Goal: Information Seeking & Learning: Learn about a topic

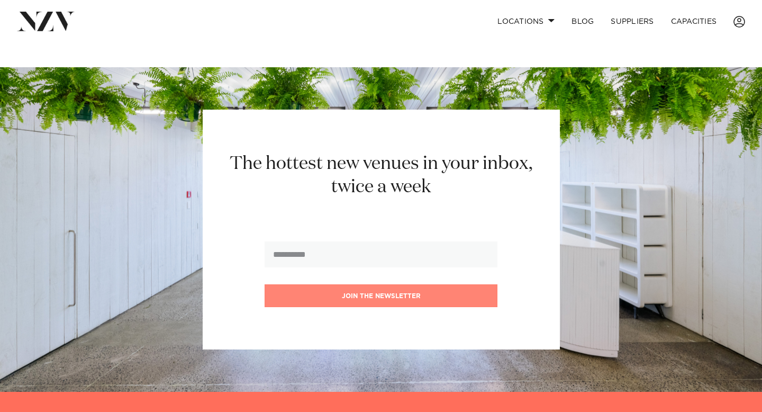
scroll to position [1040, 0]
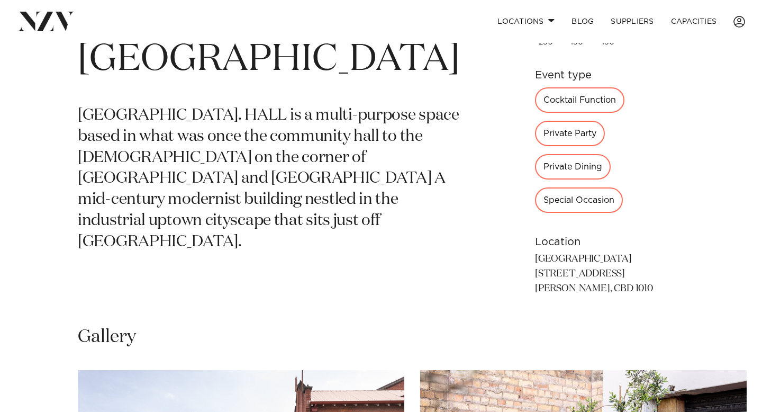
scroll to position [484, 0]
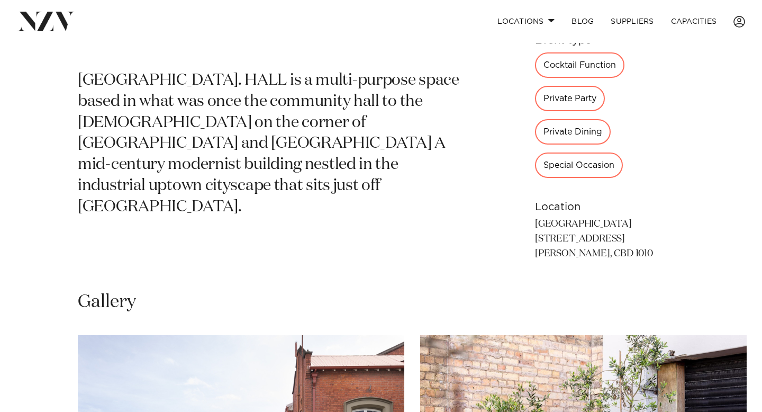
drag, startPoint x: 540, startPoint y: 107, endPoint x: 568, endPoint y: 165, distance: 64.1
click at [568, 165] on div "250 150 150 Event type Cocktail Function Private Party Private Dining Special O…" at bounding box center [609, 99] width 149 height 325
click at [449, 138] on div "This venue is currently unavailable on NZ Venues. [GEOGRAPHIC_DATA] [GEOGRAPHIC…" at bounding box center [380, 116] width 745 height 316
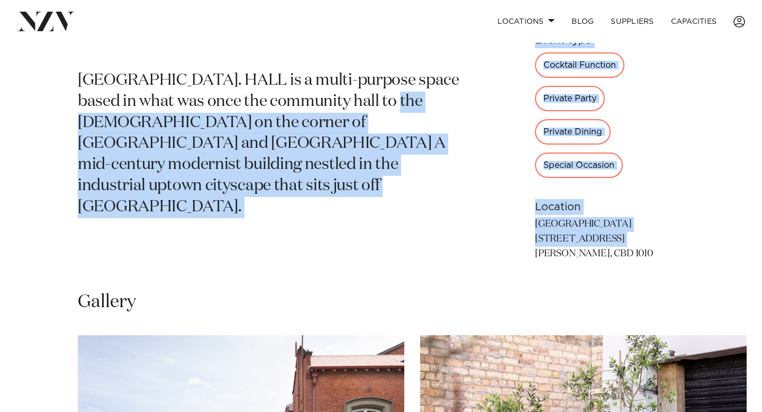
drag, startPoint x: 507, startPoint y: 166, endPoint x: 447, endPoint y: 102, distance: 87.6
click at [448, 103] on div "This venue is currently unavailable on NZ Venues. [GEOGRAPHIC_DATA] [GEOGRAPHIC…" at bounding box center [380, 116] width 745 height 316
click at [447, 102] on div "This venue is currently unavailable on NZ Venues. [GEOGRAPHIC_DATA] [GEOGRAPHIC…" at bounding box center [380, 116] width 745 height 316
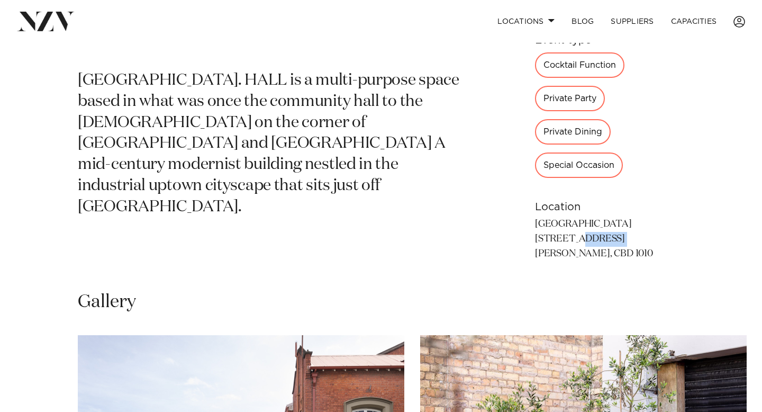
drag, startPoint x: 510, startPoint y: 171, endPoint x: 497, endPoint y: 147, distance: 27.0
click at [498, 149] on div "This venue is currently unavailable on NZ Venues. [GEOGRAPHIC_DATA] [GEOGRAPHIC…" at bounding box center [380, 116] width 745 height 316
click at [505, 148] on div "This venue is currently unavailable on NZ Venues. [GEOGRAPHIC_DATA] [GEOGRAPHIC…" at bounding box center [380, 116] width 745 height 316
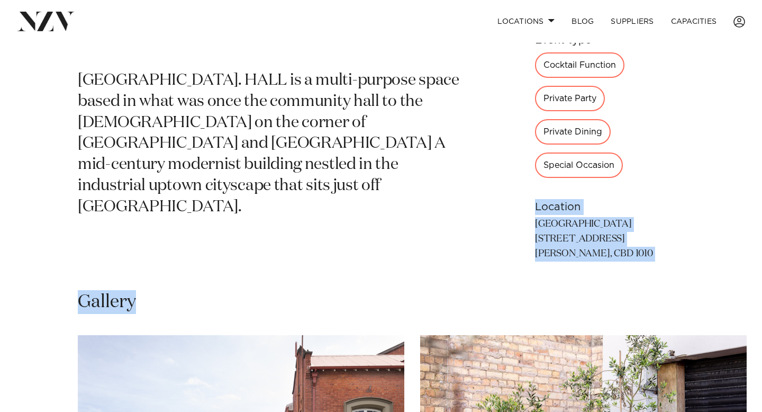
drag, startPoint x: 512, startPoint y: 151, endPoint x: 598, endPoint y: 239, distance: 122.7
click at [598, 239] on div "[GEOGRAPHIC_DATA] This venue is currently unavailable on NZ Venues. [GEOGRAPHIC…" at bounding box center [381, 92] width 762 height 1067
click at [543, 217] on p "[GEOGRAPHIC_DATA] [STREET_ADDRESS] [PERSON_NAME], CBD 1010" at bounding box center [609, 239] width 149 height 44
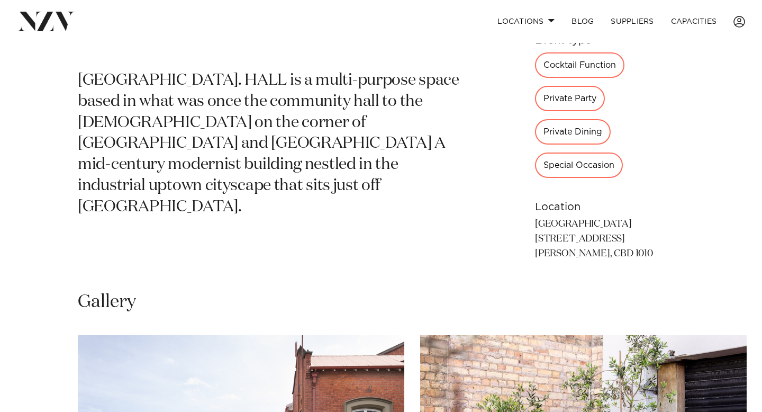
drag, startPoint x: 509, startPoint y: 175, endPoint x: 522, endPoint y: 164, distance: 16.9
click at [524, 165] on div "This venue is currently unavailable on NZ Venues. [GEOGRAPHIC_DATA] [GEOGRAPHIC…" at bounding box center [380, 116] width 745 height 316
click at [535, 217] on p "[GEOGRAPHIC_DATA] [STREET_ADDRESS] [PERSON_NAME], CBD 1010" at bounding box center [609, 239] width 149 height 44
drag, startPoint x: 513, startPoint y: 166, endPoint x: 594, endPoint y: 204, distance: 89.7
click at [594, 217] on p "[GEOGRAPHIC_DATA] [STREET_ADDRESS] [PERSON_NAME], CBD 1010" at bounding box center [609, 239] width 149 height 44
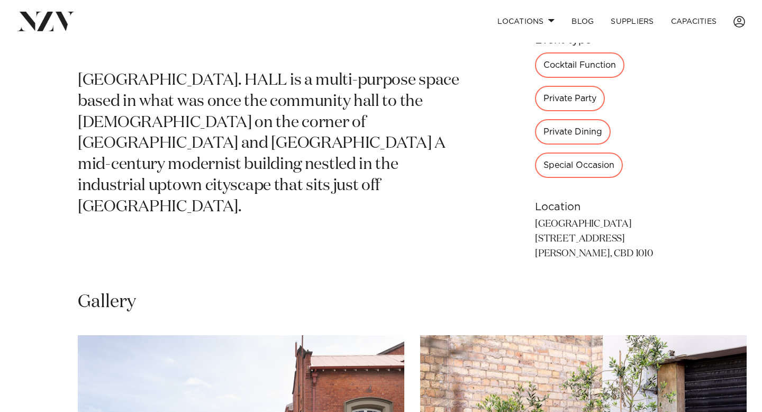
click at [489, 117] on div "This venue is currently unavailable on NZ Venues. [GEOGRAPHIC_DATA] [GEOGRAPHIC…" at bounding box center [380, 116] width 745 height 316
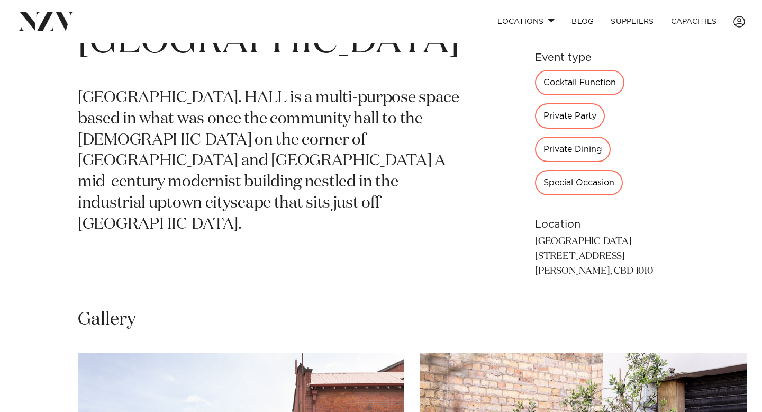
scroll to position [297, 0]
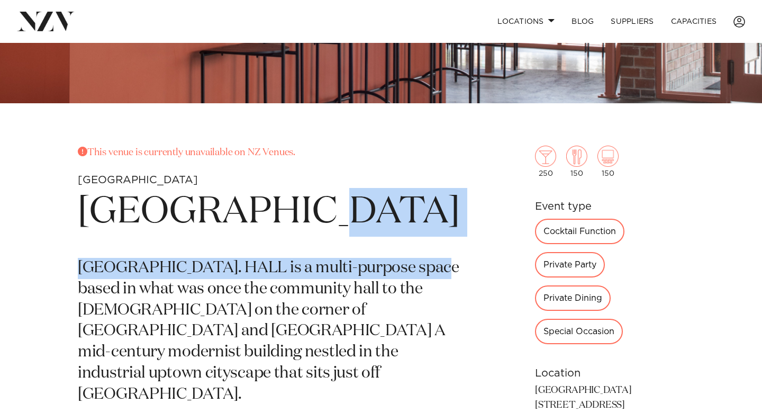
drag, startPoint x: 374, startPoint y: 237, endPoint x: 463, endPoint y: 265, distance: 93.4
click at [463, 266] on div "This venue is currently unavailable on NZ Venues. [GEOGRAPHIC_DATA] [GEOGRAPHIC…" at bounding box center [380, 304] width 745 height 316
drag, startPoint x: 528, startPoint y: 319, endPoint x: 533, endPoint y: 375, distance: 56.9
click at [536, 376] on aside "250 150 150 Event type Cocktail Function Private Party Private Dining Special O…" at bounding box center [609, 304] width 149 height 316
drag, startPoint x: 560, startPoint y: 222, endPoint x: 573, endPoint y: 384, distance: 161.9
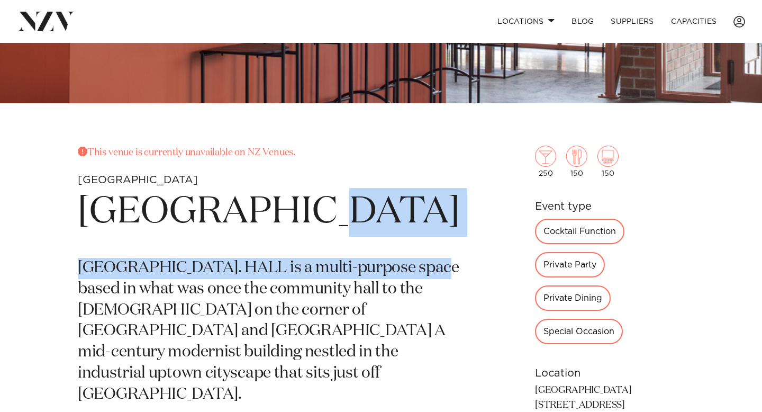
click at [573, 382] on aside "250 150 150 Event type Cocktail Function Private Party Private Dining Special O…" at bounding box center [609, 304] width 149 height 316
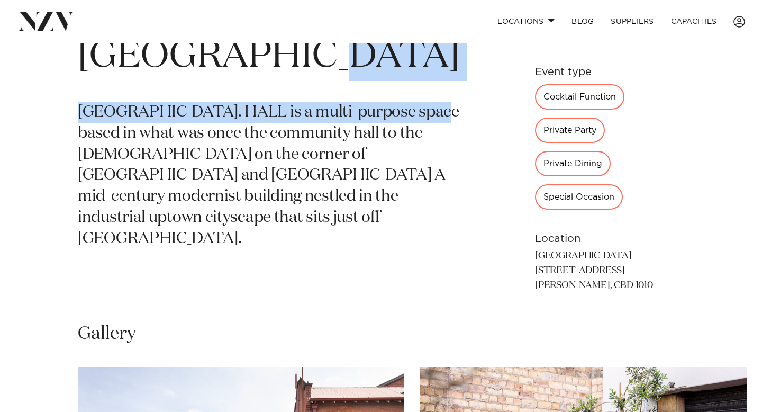
scroll to position [487, 0]
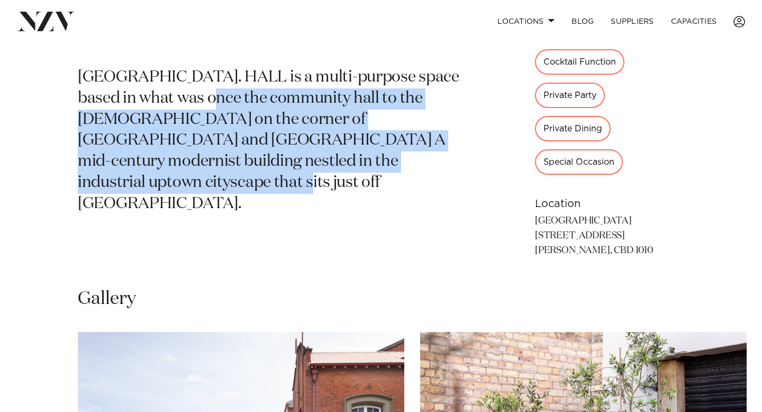
drag, startPoint x: 228, startPoint y: 102, endPoint x: 279, endPoint y: 205, distance: 115.0
click at [279, 205] on section "This venue is currently unavailable on NZ Venues. [GEOGRAPHIC_DATA] [GEOGRAPHIC…" at bounding box center [269, 113] width 382 height 316
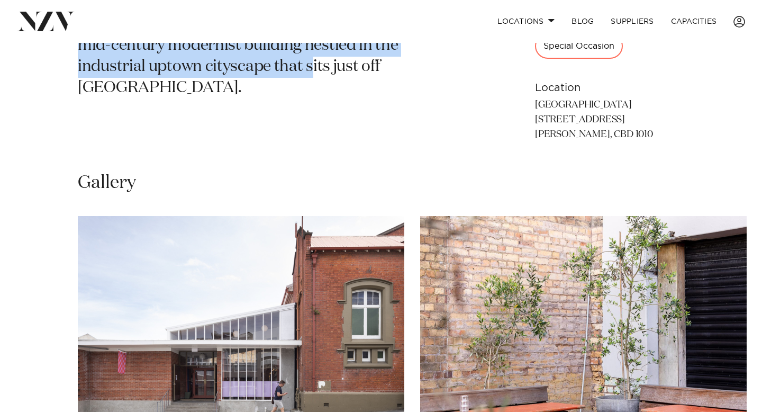
scroll to position [699, 0]
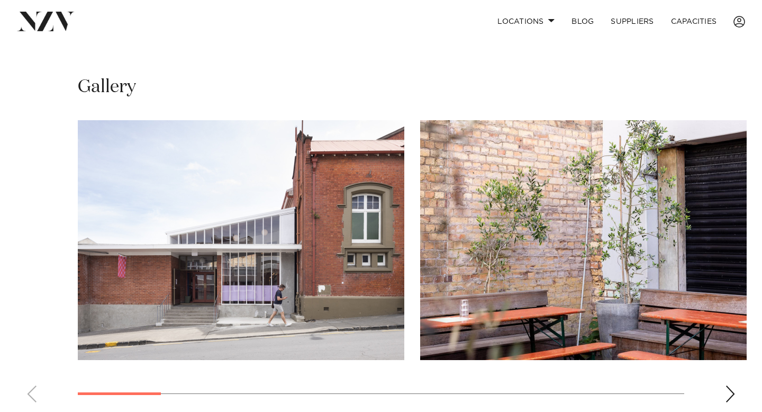
click at [310, 239] on img "1 / 13" at bounding box center [241, 240] width 326 height 240
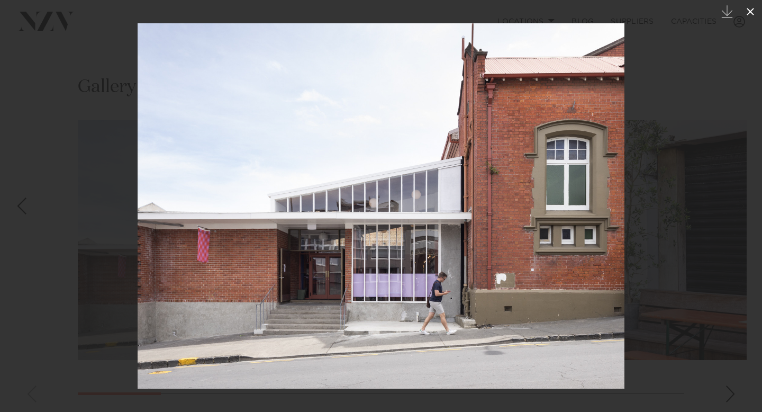
click at [748, 19] on button at bounding box center [750, 11] width 23 height 23
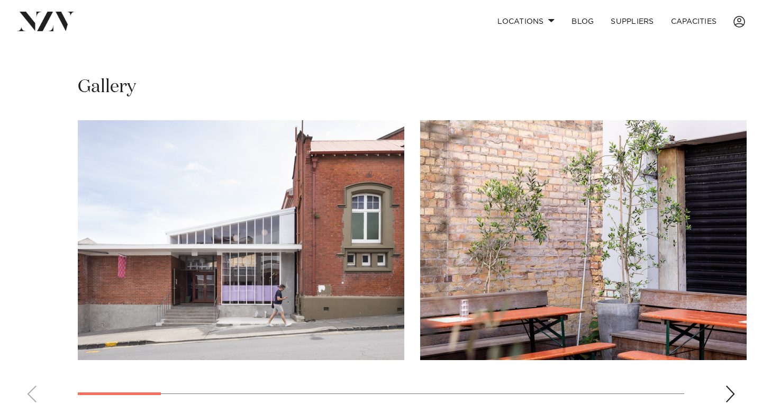
click at [730, 326] on swiper-container at bounding box center [381, 265] width 762 height 291
click at [729, 385] on div "Next slide" at bounding box center [730, 393] width 11 height 17
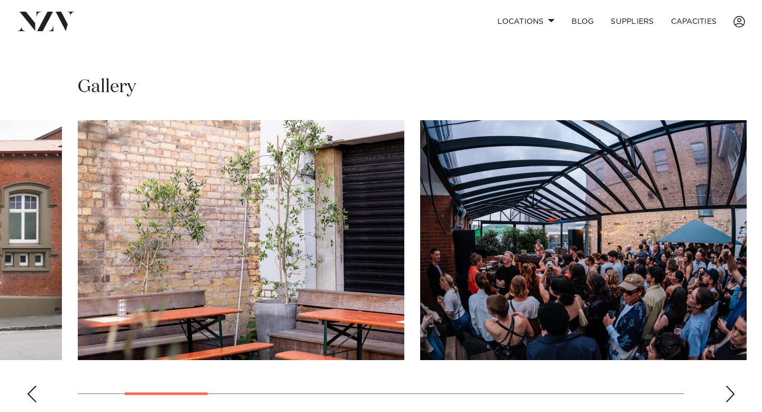
click at [658, 245] on img "3 / 13" at bounding box center [583, 240] width 326 height 240
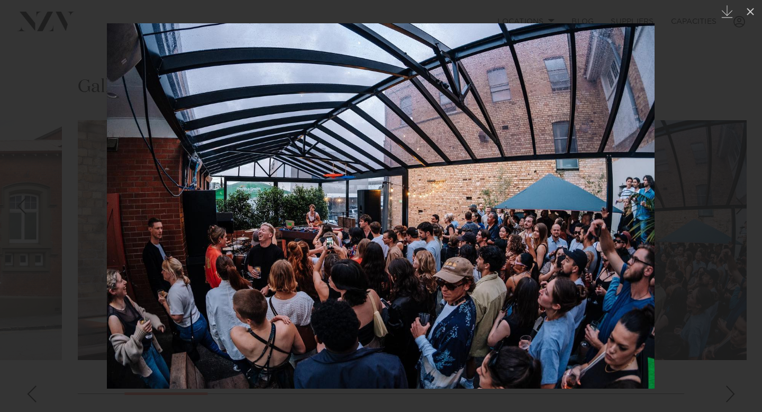
click at [729, 332] on div at bounding box center [381, 206] width 762 height 412
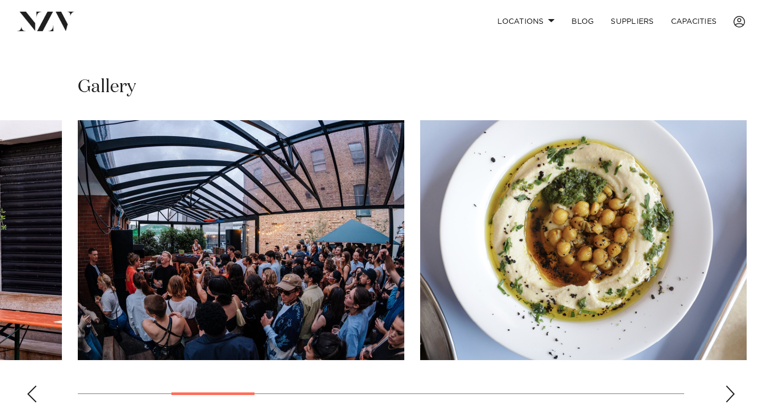
click at [622, 120] on img "4 / 13" at bounding box center [583, 240] width 326 height 240
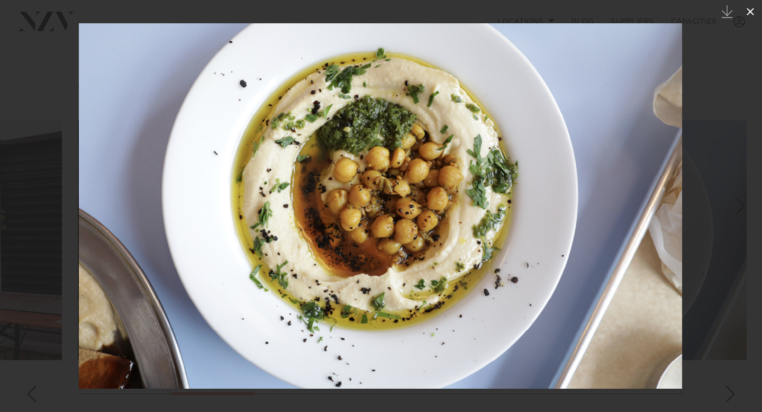
drag, startPoint x: 749, startPoint y: 2, endPoint x: 749, endPoint y: 7, distance: 5.8
click at [749, 7] on button at bounding box center [750, 11] width 23 height 23
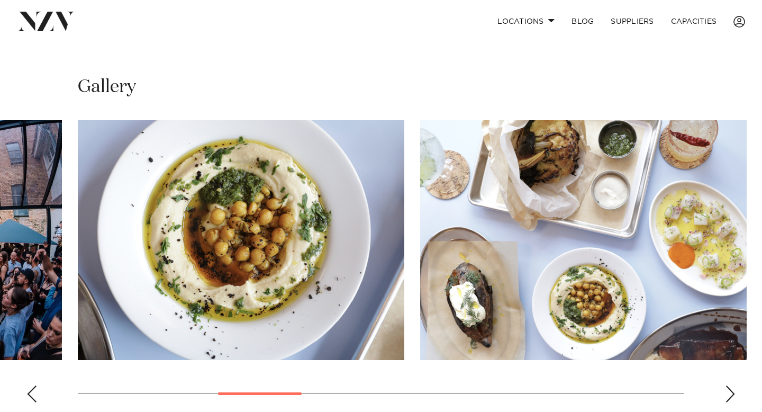
click at [32, 385] on div "Previous slide" at bounding box center [31, 393] width 11 height 17
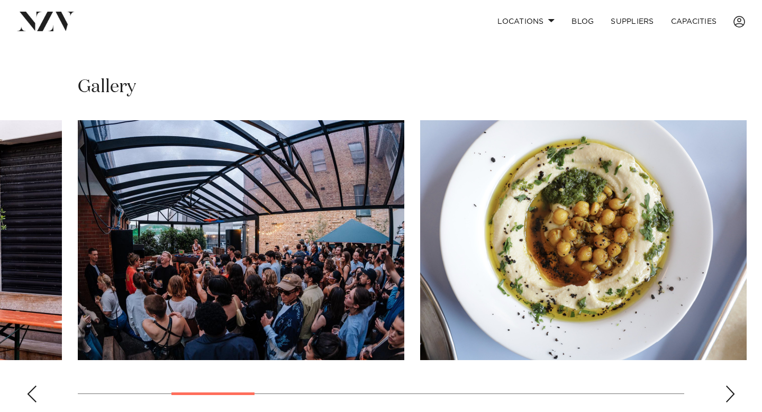
click at [32, 385] on div "Previous slide" at bounding box center [31, 393] width 11 height 17
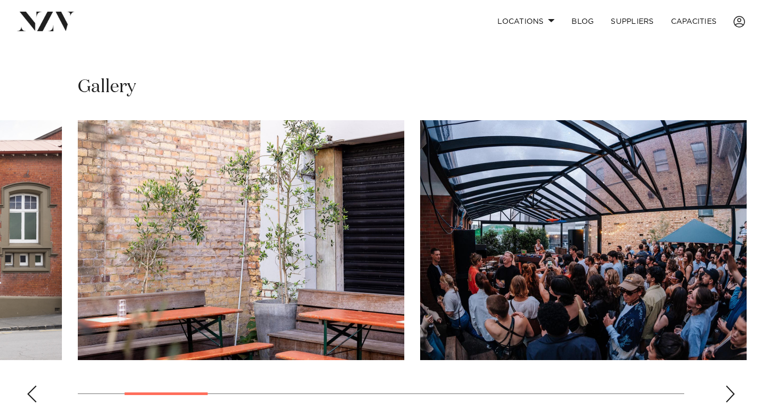
click at [32, 385] on div "Previous slide" at bounding box center [31, 393] width 11 height 17
